Goal: Transaction & Acquisition: Purchase product/service

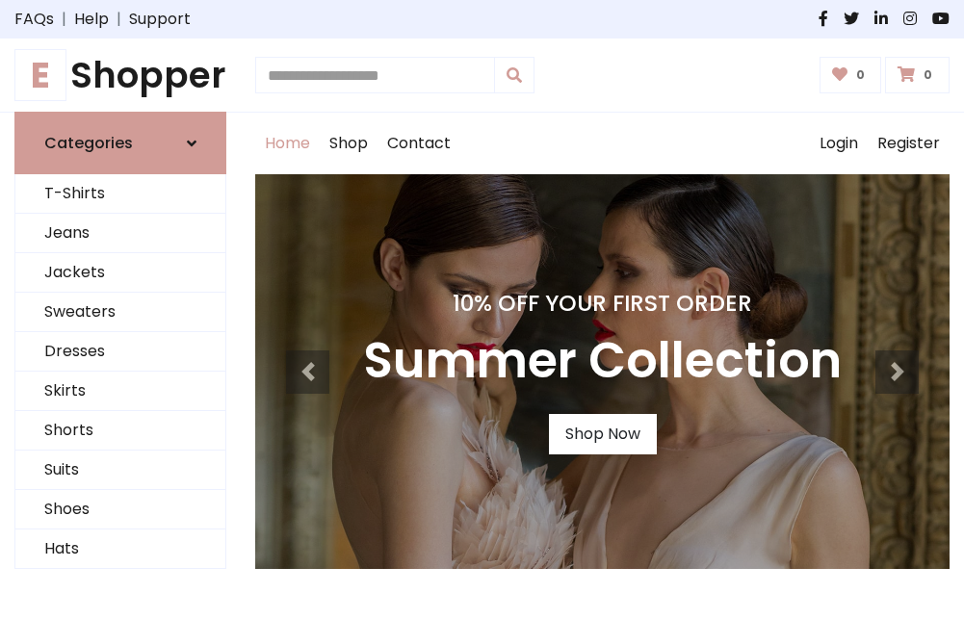
click at [481, 309] on h4 "10% Off Your First Order" at bounding box center [602, 303] width 479 height 27
click at [602, 434] on link "Shop Now" at bounding box center [603, 434] width 108 height 40
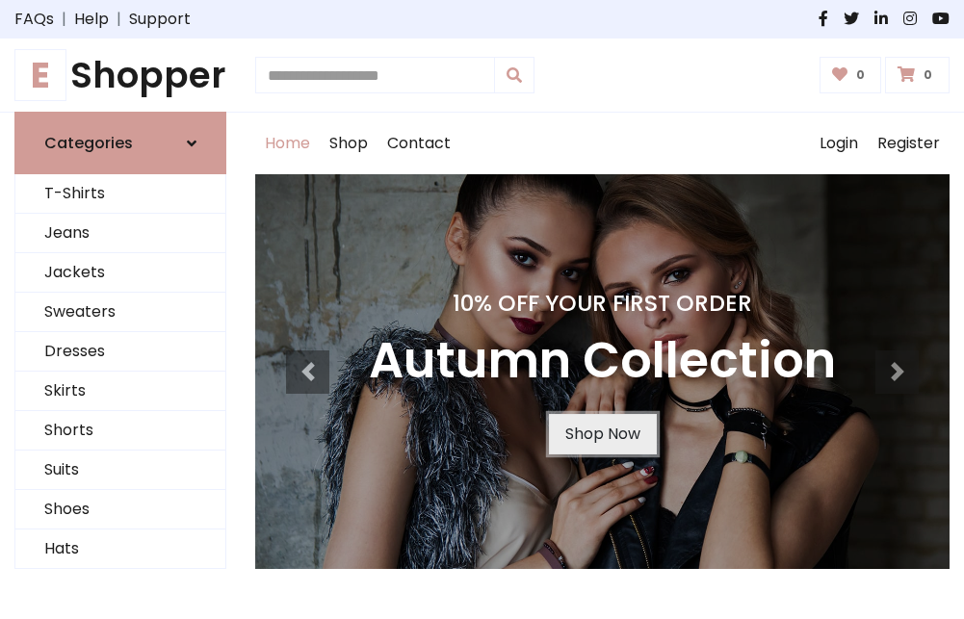
click at [602, 434] on link "Shop Now" at bounding box center [603, 434] width 108 height 40
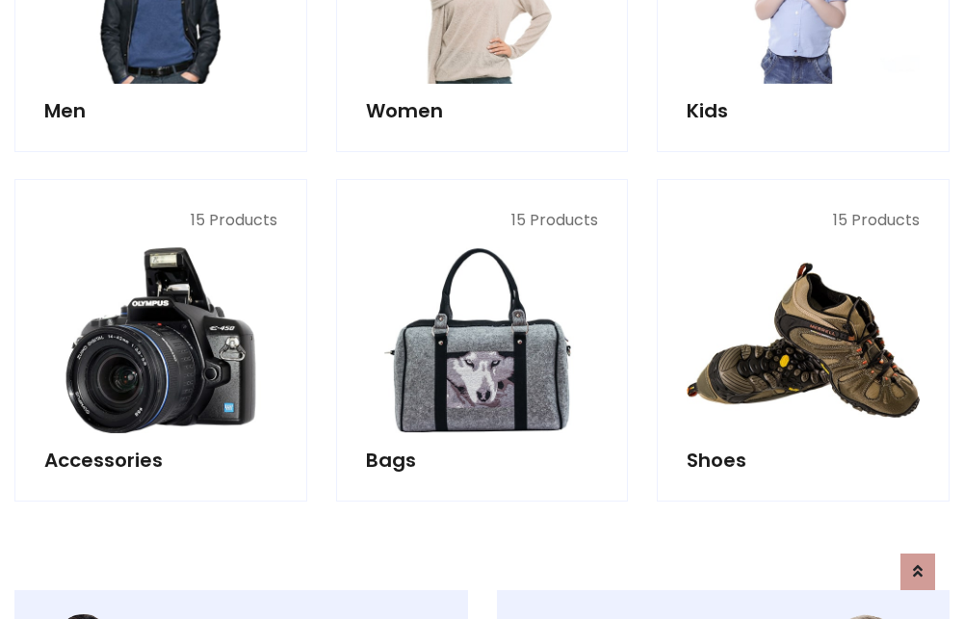
scroll to position [1920, 0]
